Goal: Information Seeking & Learning: Learn about a topic

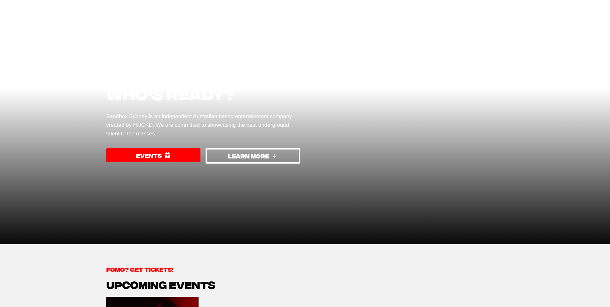
scroll to position [63, 0]
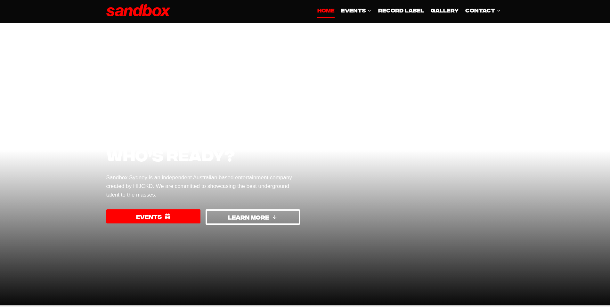
click at [235, 222] on link "LEARN MORE" at bounding box center [253, 216] width 94 height 15
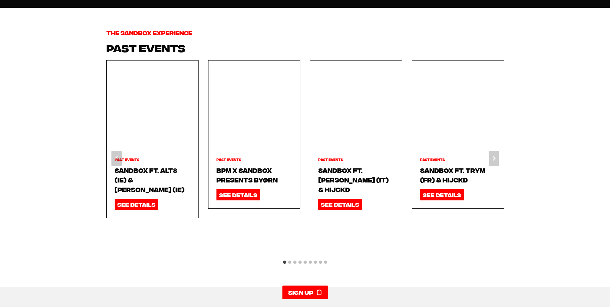
scroll to position [717, 0]
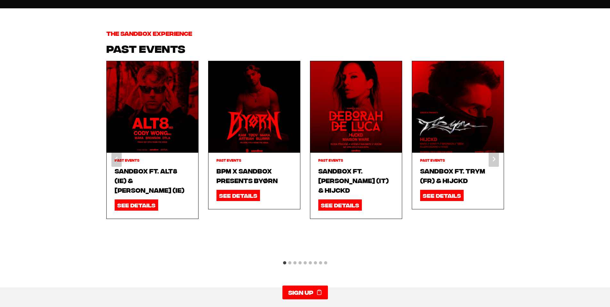
click at [289, 261] on button "Go to slide 2" at bounding box center [289, 262] width 3 height 3
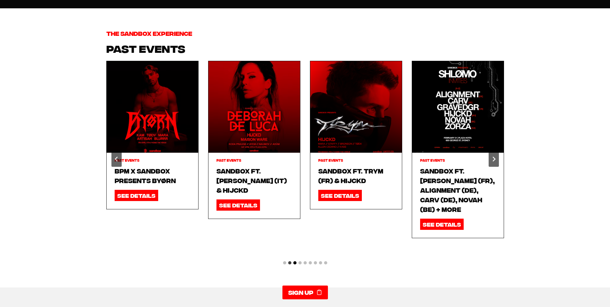
click at [295, 261] on button "Go to slide 3" at bounding box center [294, 262] width 3 height 3
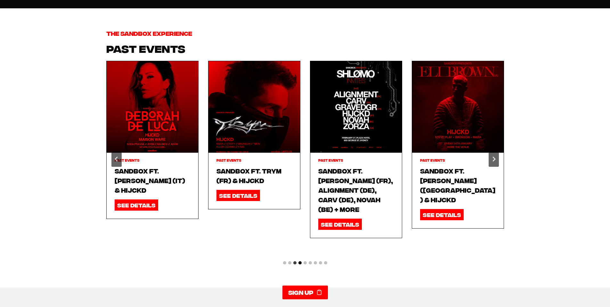
click at [301, 261] on button "Go to slide 4" at bounding box center [299, 262] width 3 height 3
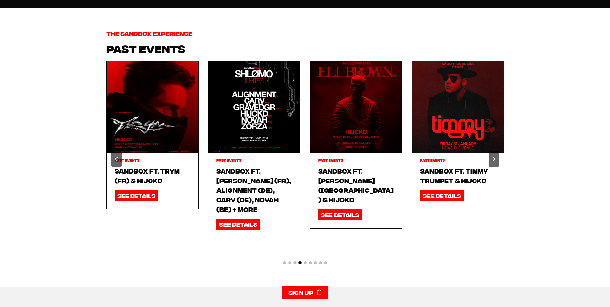
click at [305, 261] on button "Go to slide 5" at bounding box center [305, 262] width 3 height 3
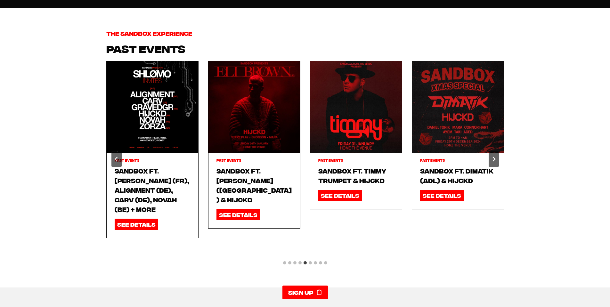
click at [316, 260] on li "Select a slide to show" at bounding box center [315, 262] width 5 height 5
click at [315, 261] on button "Go to slide 7" at bounding box center [315, 262] width 3 height 3
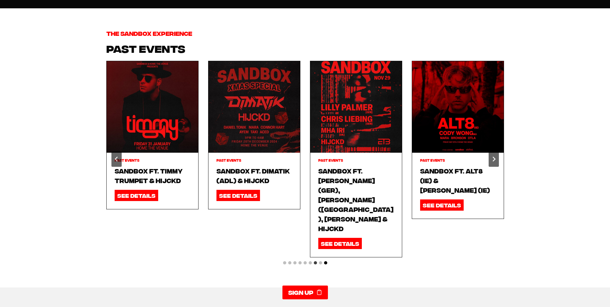
click at [325, 261] on button "Go to slide 9" at bounding box center [325, 262] width 3 height 3
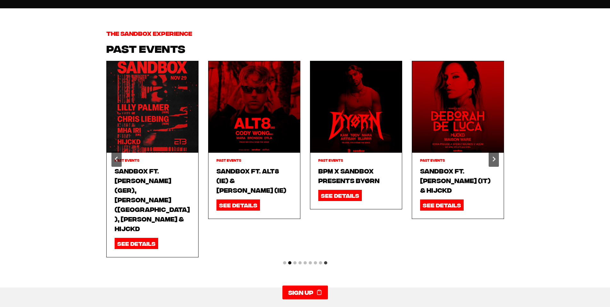
click at [289, 261] on button "Go to slide 2" at bounding box center [289, 262] width 3 height 3
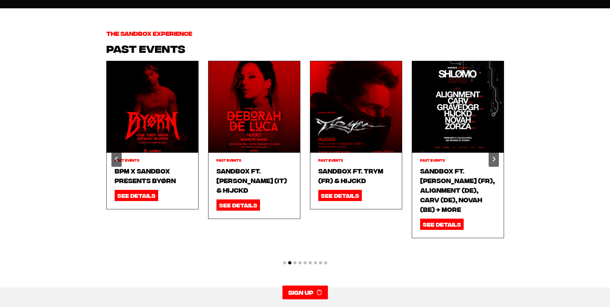
scroll to position [3, 0]
